Goal: Task Accomplishment & Management: Use online tool/utility

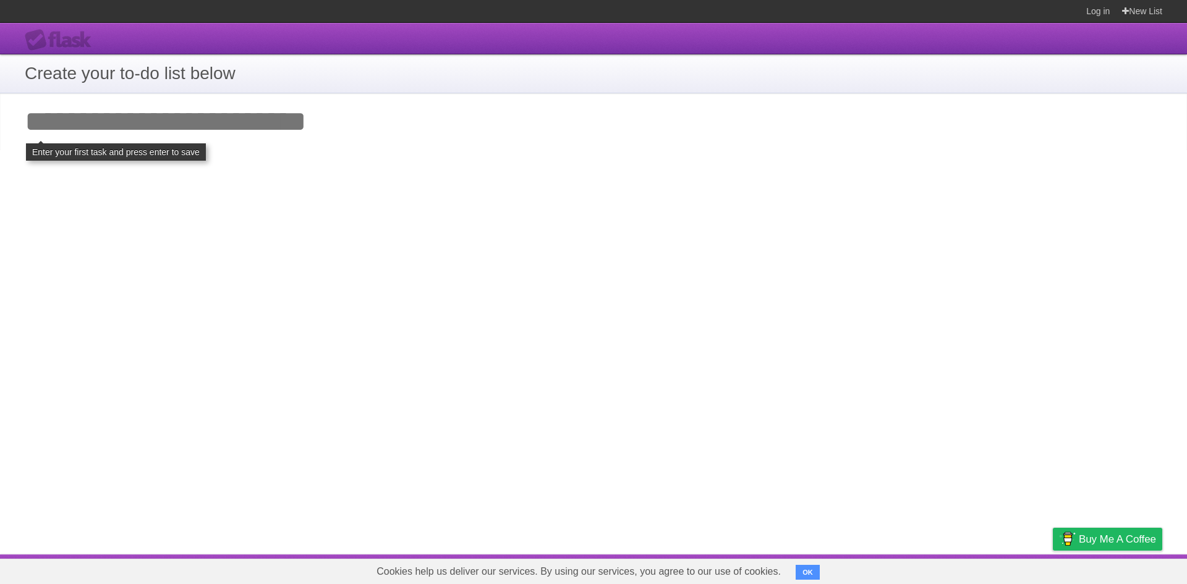
click at [185, 136] on input "Add your first task" at bounding box center [593, 121] width 1187 height 57
click at [296, 300] on div "**********" at bounding box center [593, 289] width 1187 height 532
click at [800, 573] on button "OK" at bounding box center [808, 572] width 24 height 15
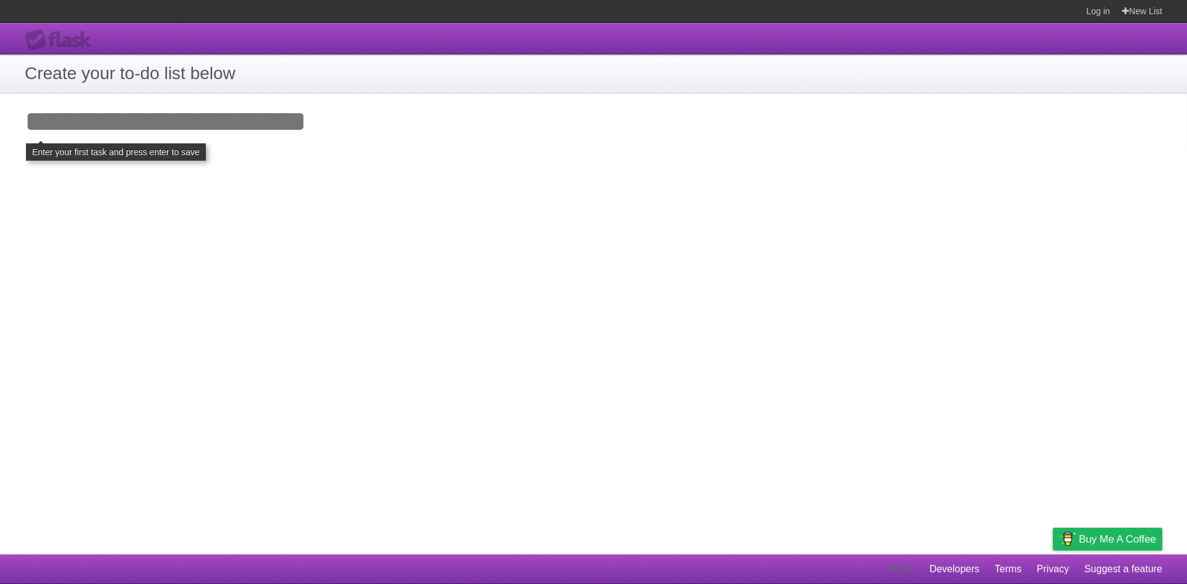
click at [912, 566] on link "About" at bounding box center [902, 570] width 26 height 24
